Goal: Task Accomplishment & Management: Manage account settings

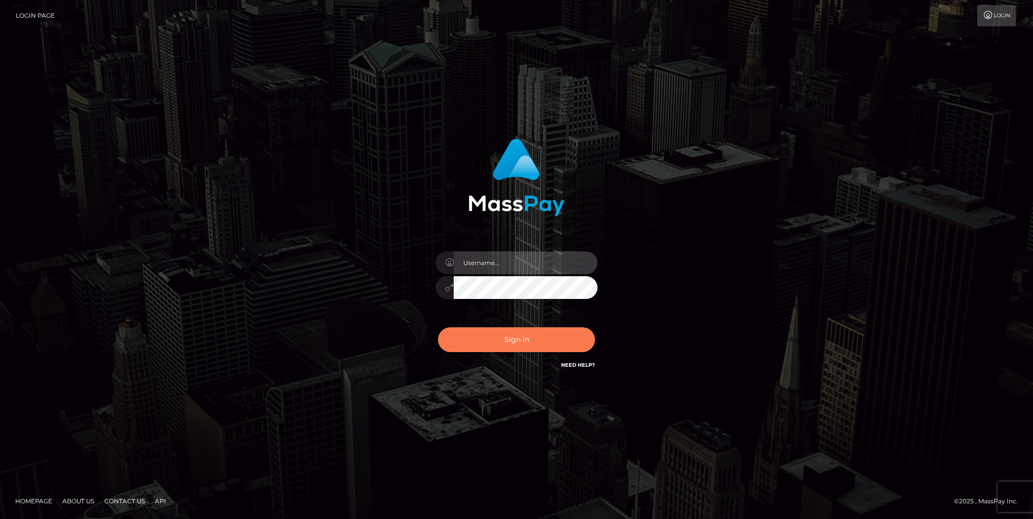
type input "[PERSON_NAME].of"
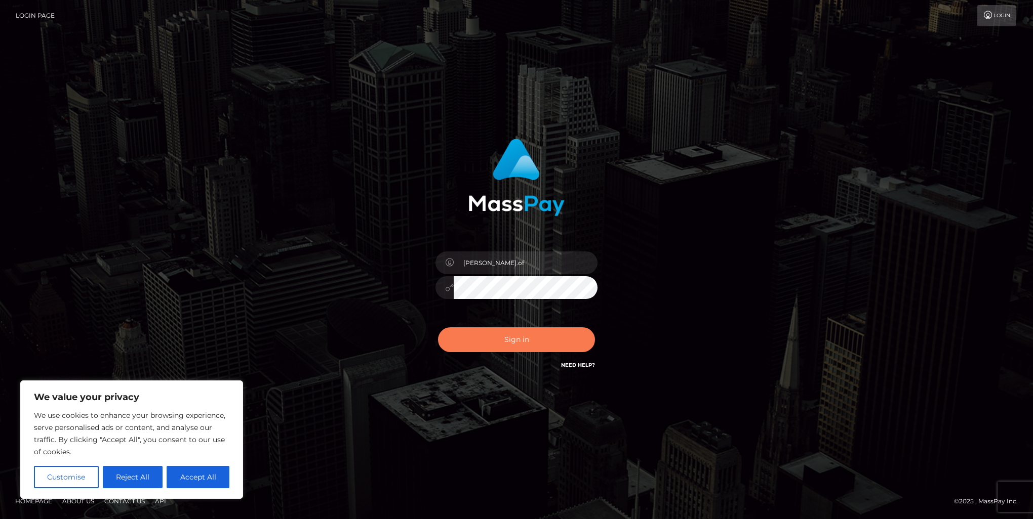
click at [508, 342] on button "Sign in" at bounding box center [516, 340] width 157 height 25
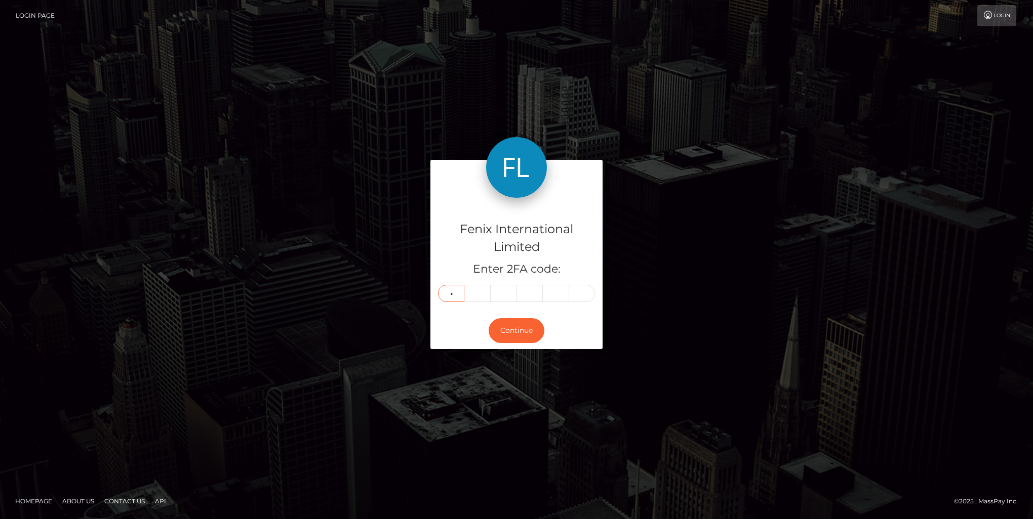
type input "4"
type input "3"
type input "0"
type input "6"
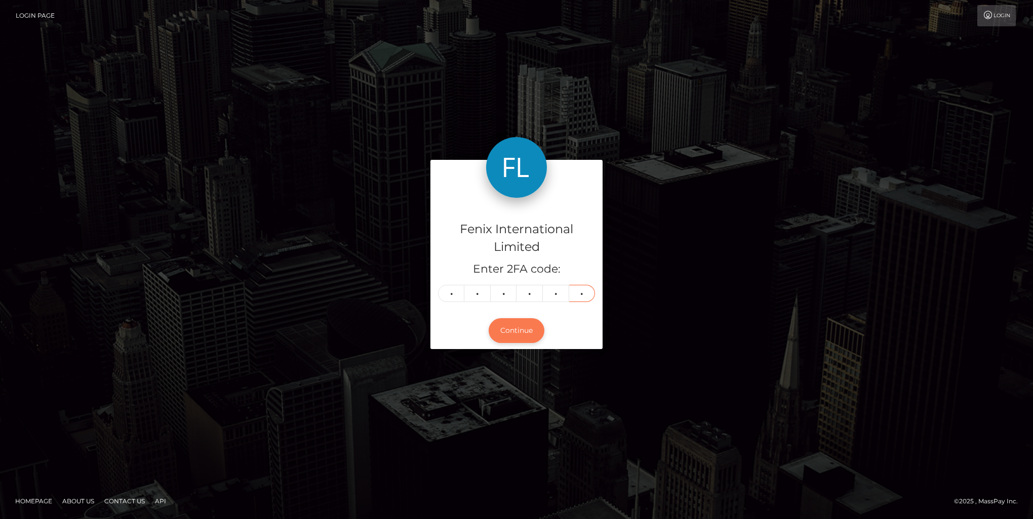
type input "0"
click at [511, 332] on button "Continue" at bounding box center [517, 330] width 56 height 25
